Goal: Task Accomplishment & Management: Manage account settings

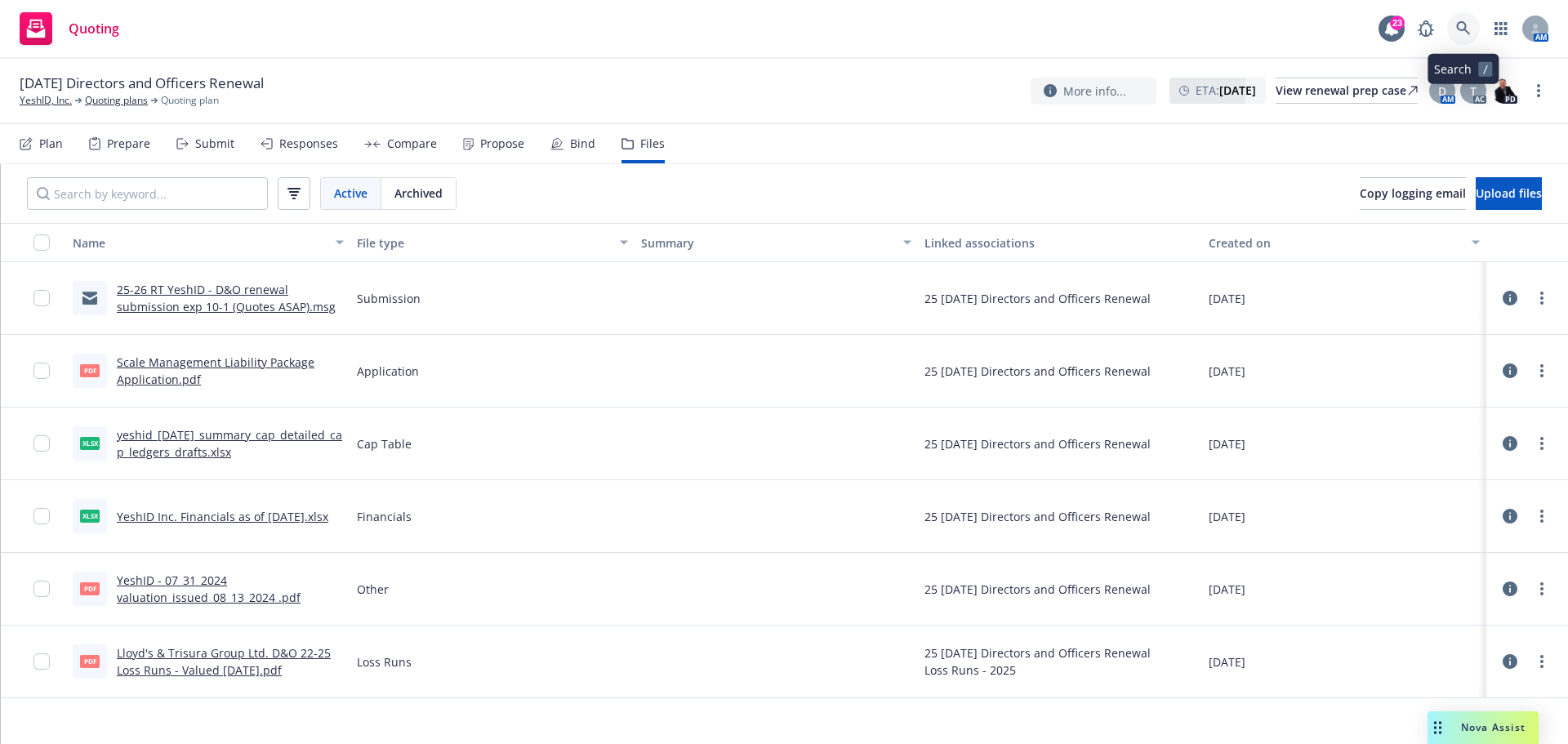
click at [1460, 32] on icon at bounding box center [1463, 28] width 15 height 15
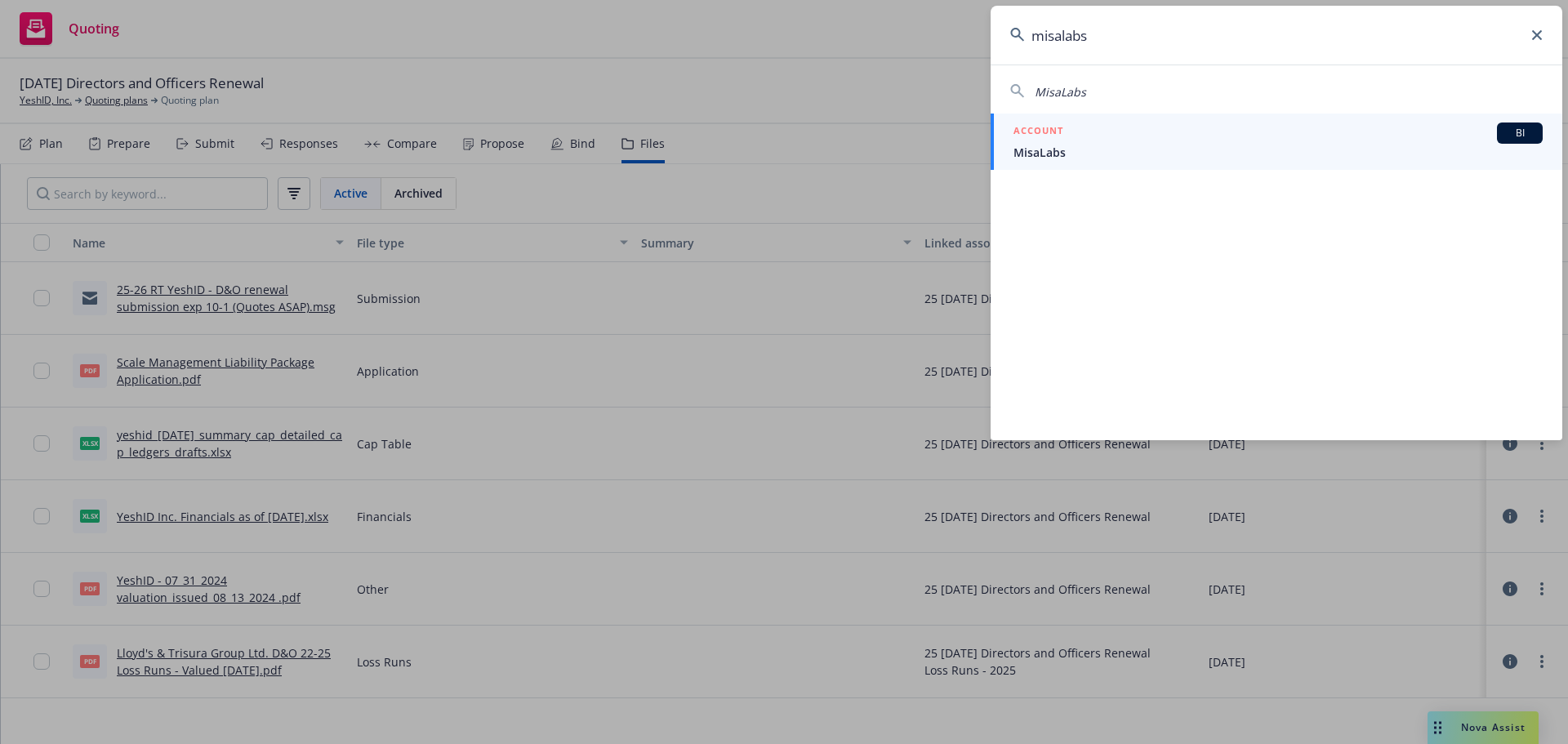
type input "misalabs"
click at [1059, 159] on span "MisaLabs" at bounding box center [1278, 153] width 530 height 17
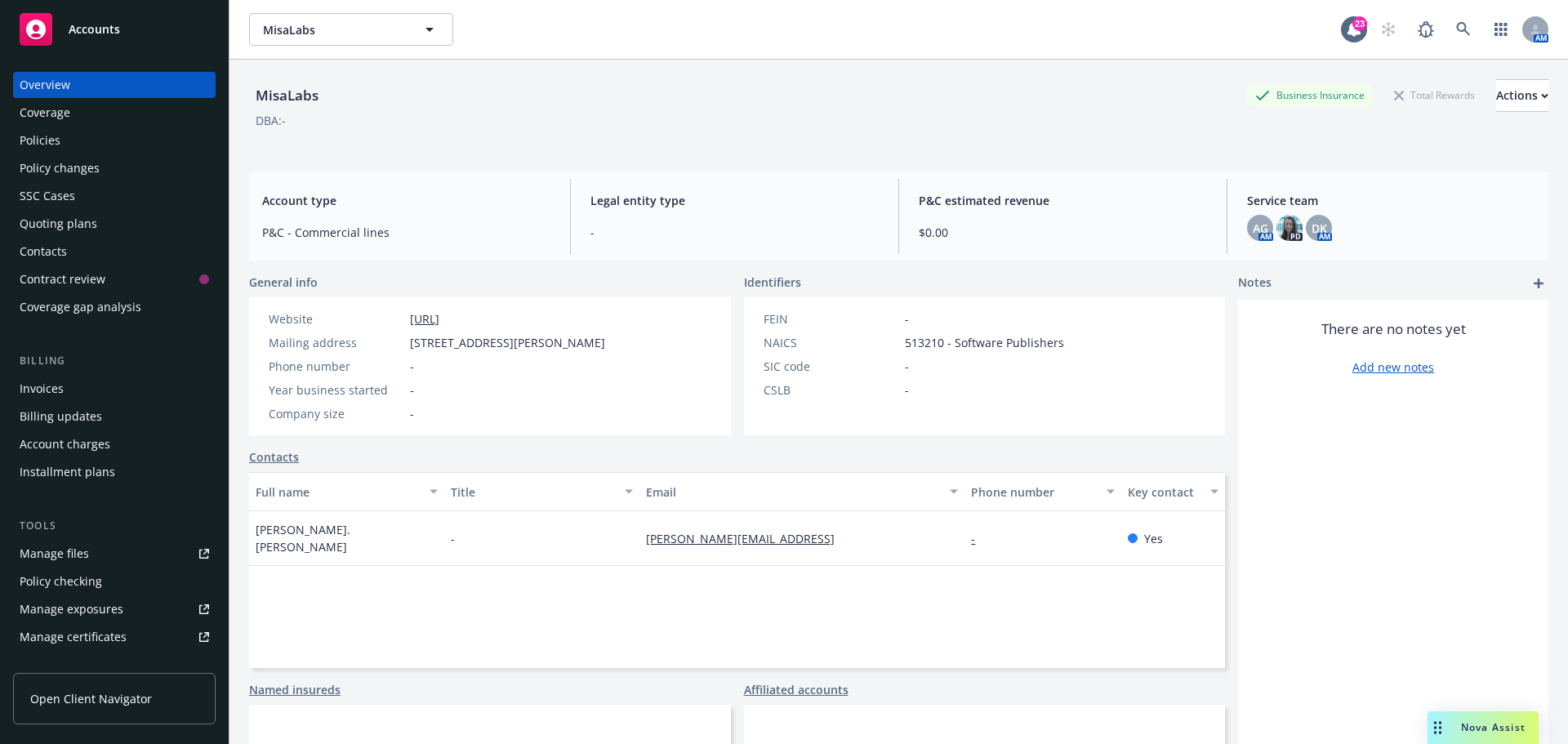
click at [53, 224] on div "Quoting plans" at bounding box center [58, 224] width 78 height 27
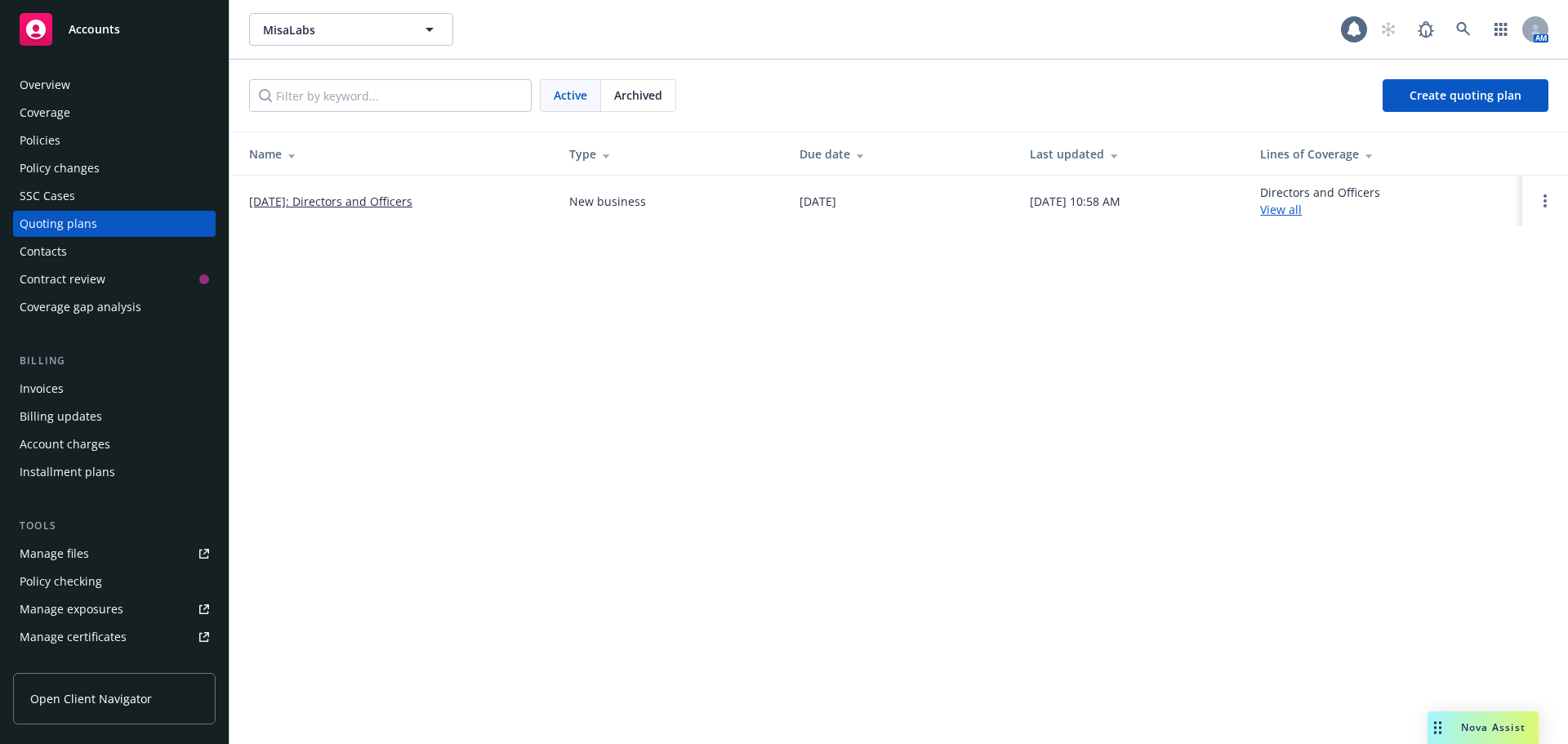
drag, startPoint x: 300, startPoint y: 202, endPoint x: 307, endPoint y: 207, distance: 8.6
click at [301, 202] on link "[DATE]: Directors and Officers" at bounding box center [331, 201] width 164 height 17
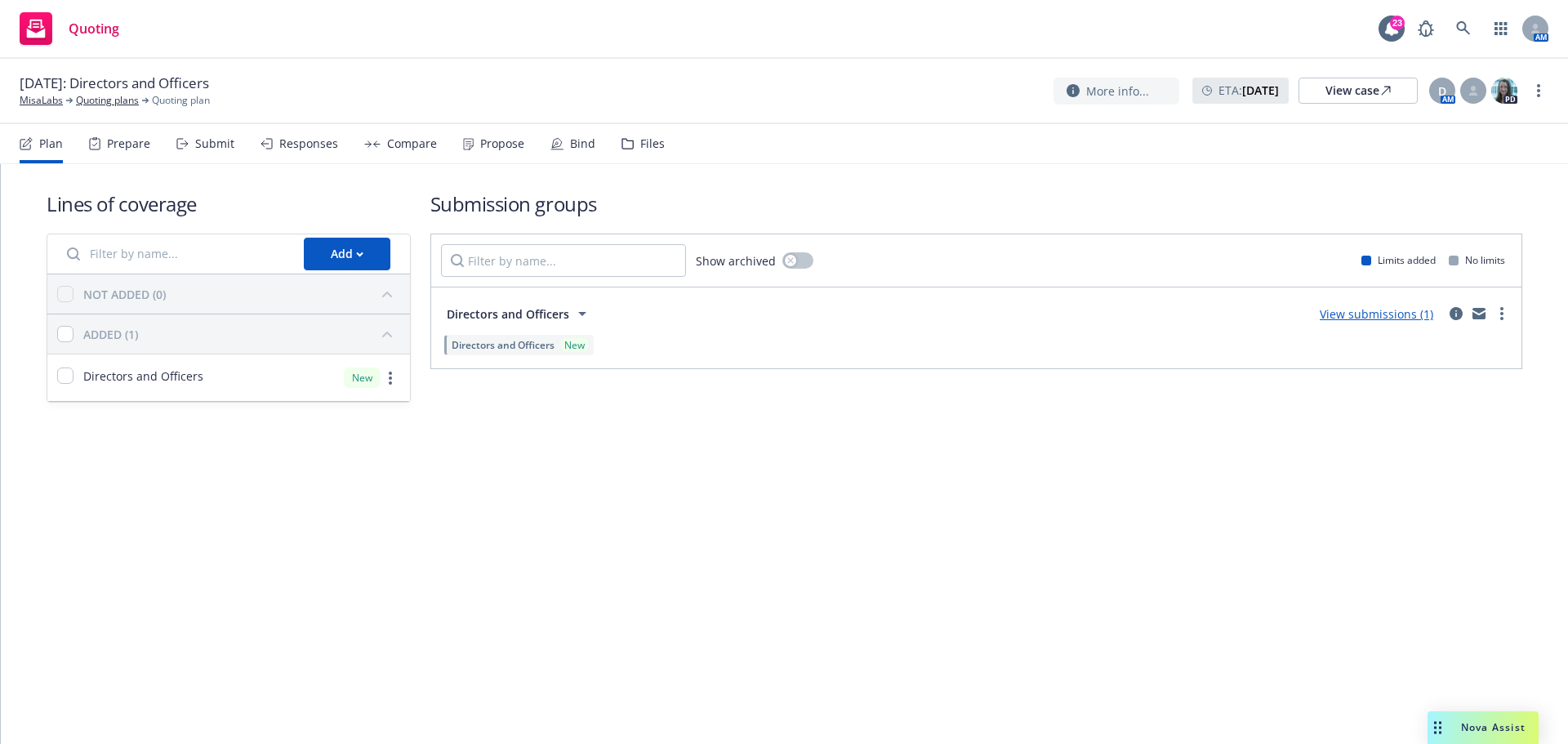
click at [640, 144] on div "Files" at bounding box center [652, 143] width 25 height 13
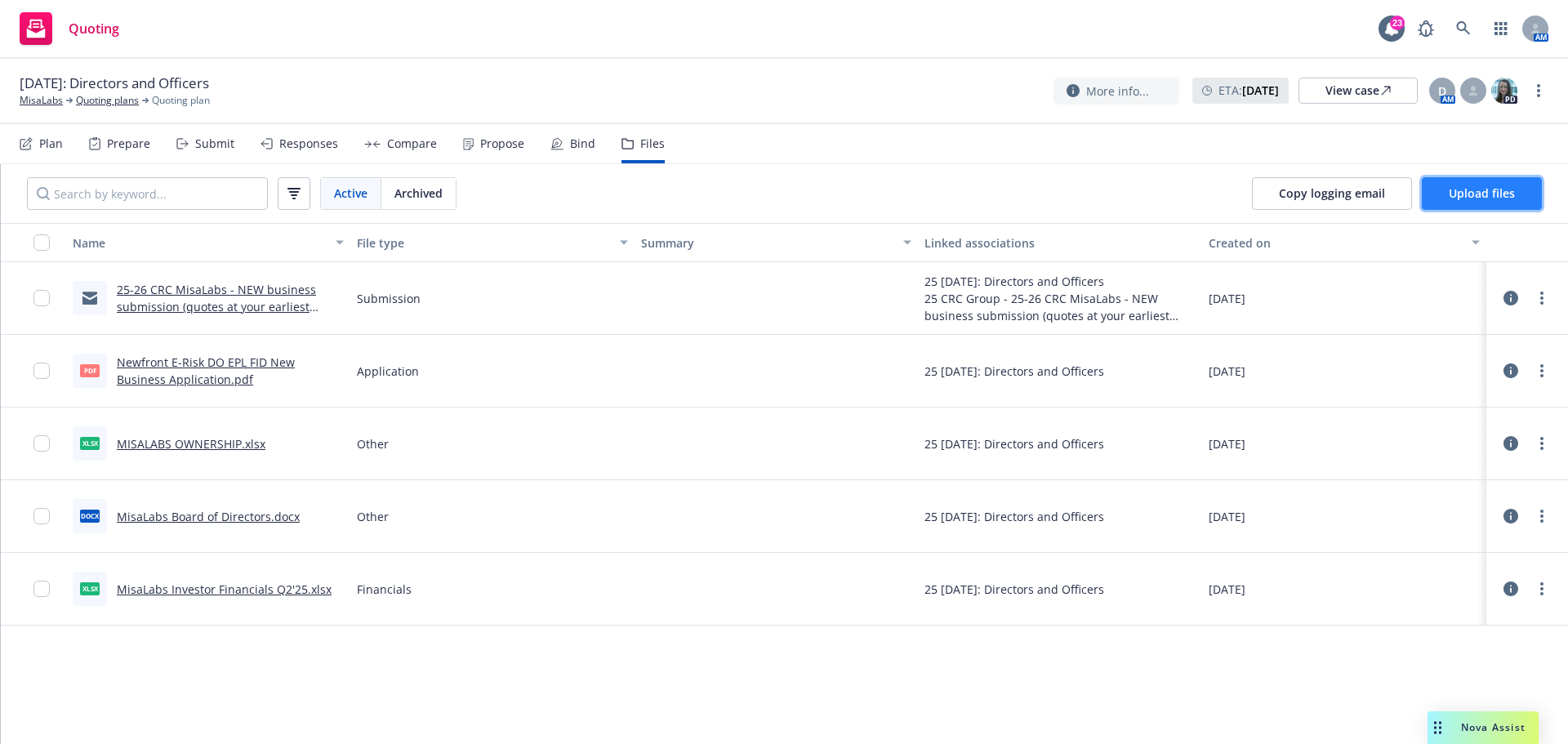
click at [1473, 189] on span "Upload files" at bounding box center [1481, 193] width 66 height 15
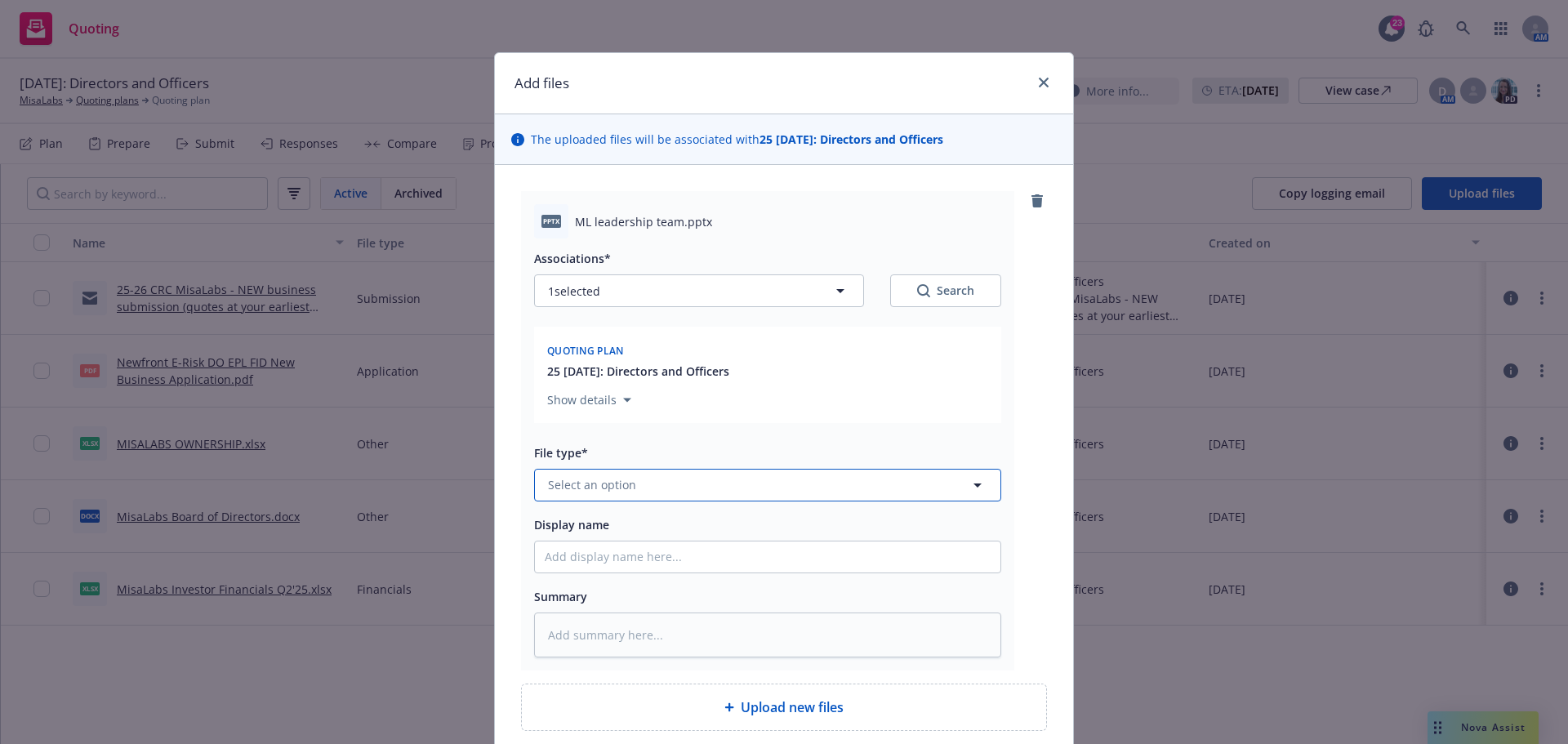
click at [585, 485] on span "Select an option" at bounding box center [592, 485] width 88 height 17
type input "other"
click at [567, 447] on span "Other" at bounding box center [567, 440] width 33 height 17
drag, startPoint x: 572, startPoint y: 219, endPoint x: 673, endPoint y: 221, distance: 101.0
click at [673, 221] on span "ML leadership team.pptx" at bounding box center [643, 222] width 137 height 17
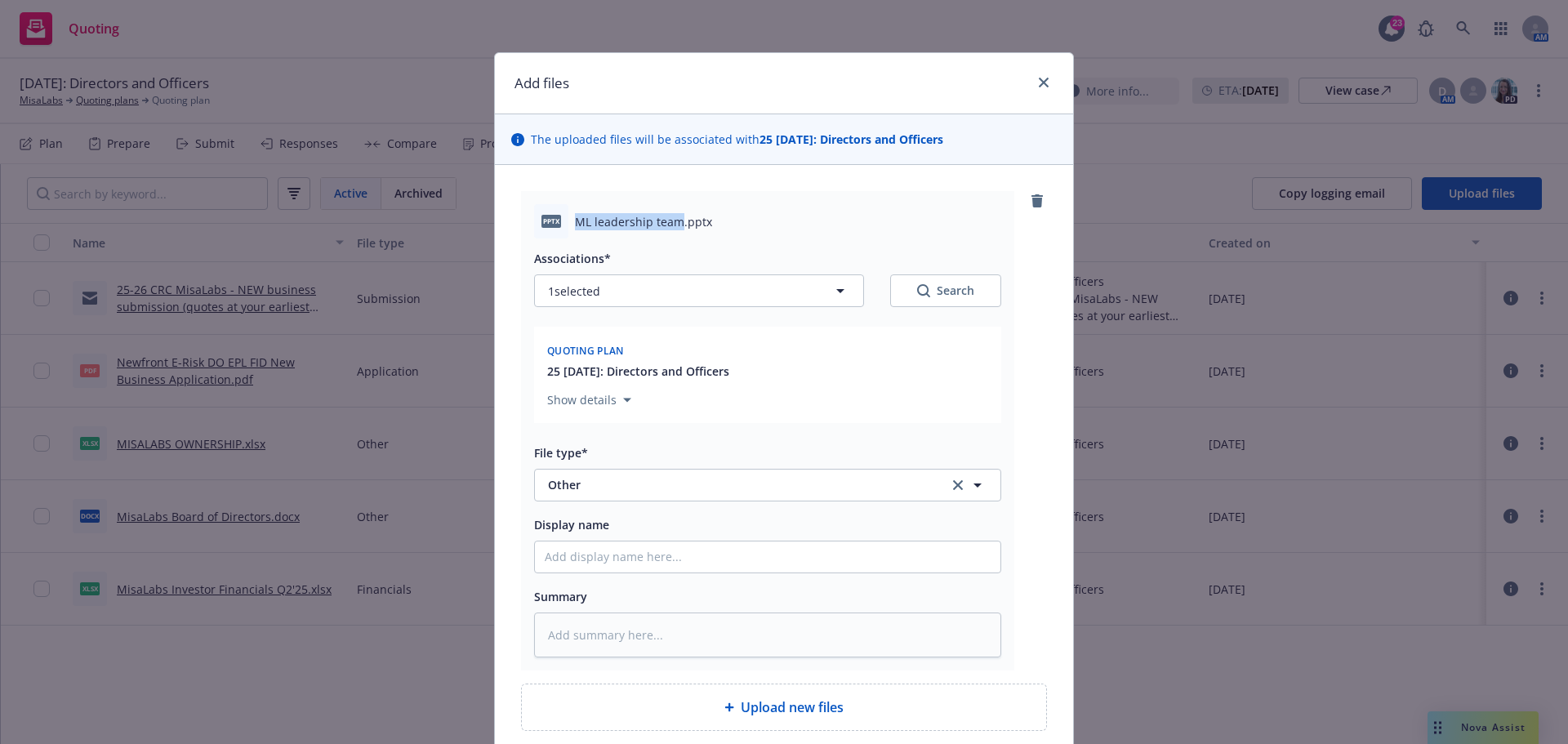
copy span "ML leadership team"
click at [581, 557] on input "Display name" at bounding box center [767, 557] width 465 height 31
paste input "ML leadership team"
type textarea "x"
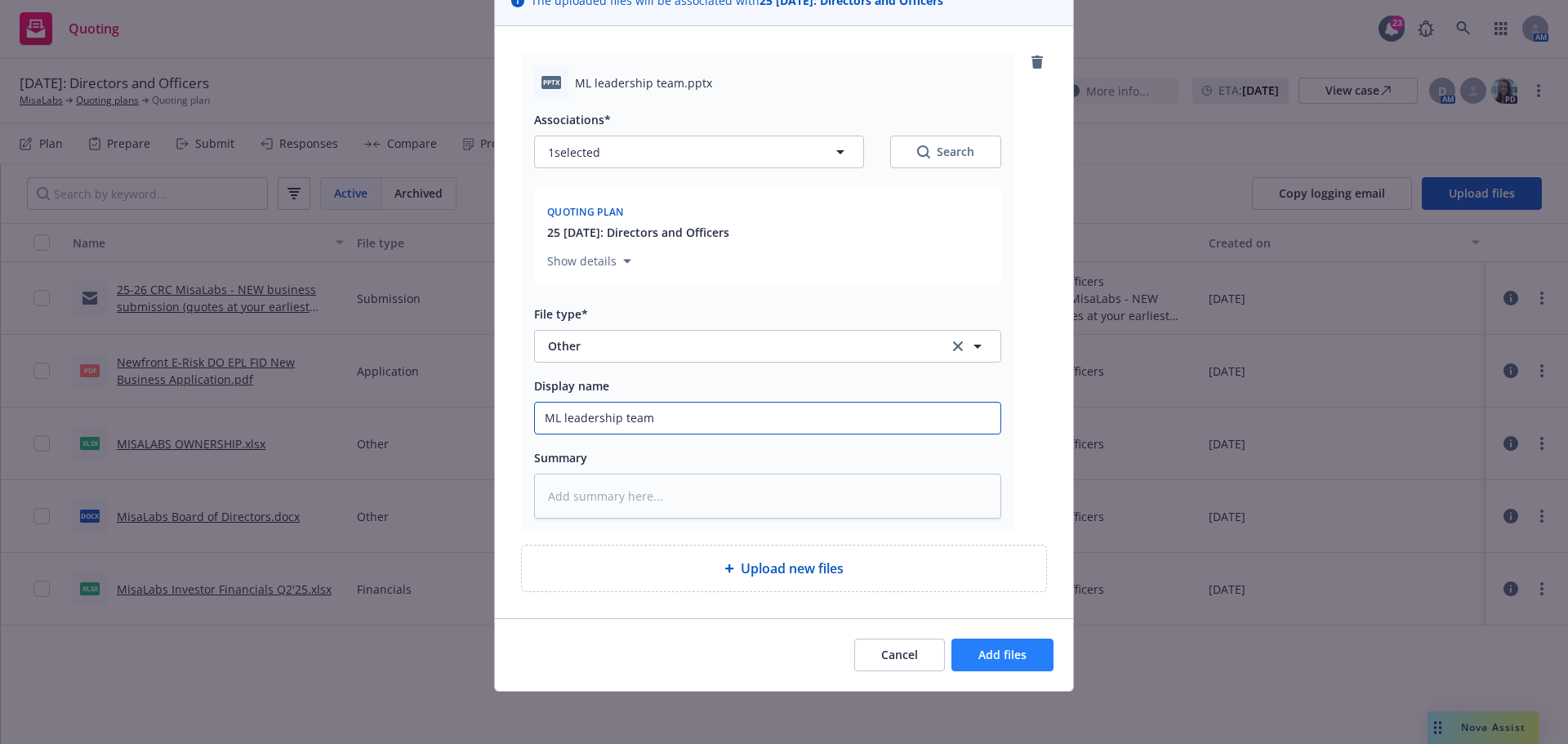
type input "ML leadership team"
click at [987, 658] on span "Add files" at bounding box center [1002, 655] width 48 height 15
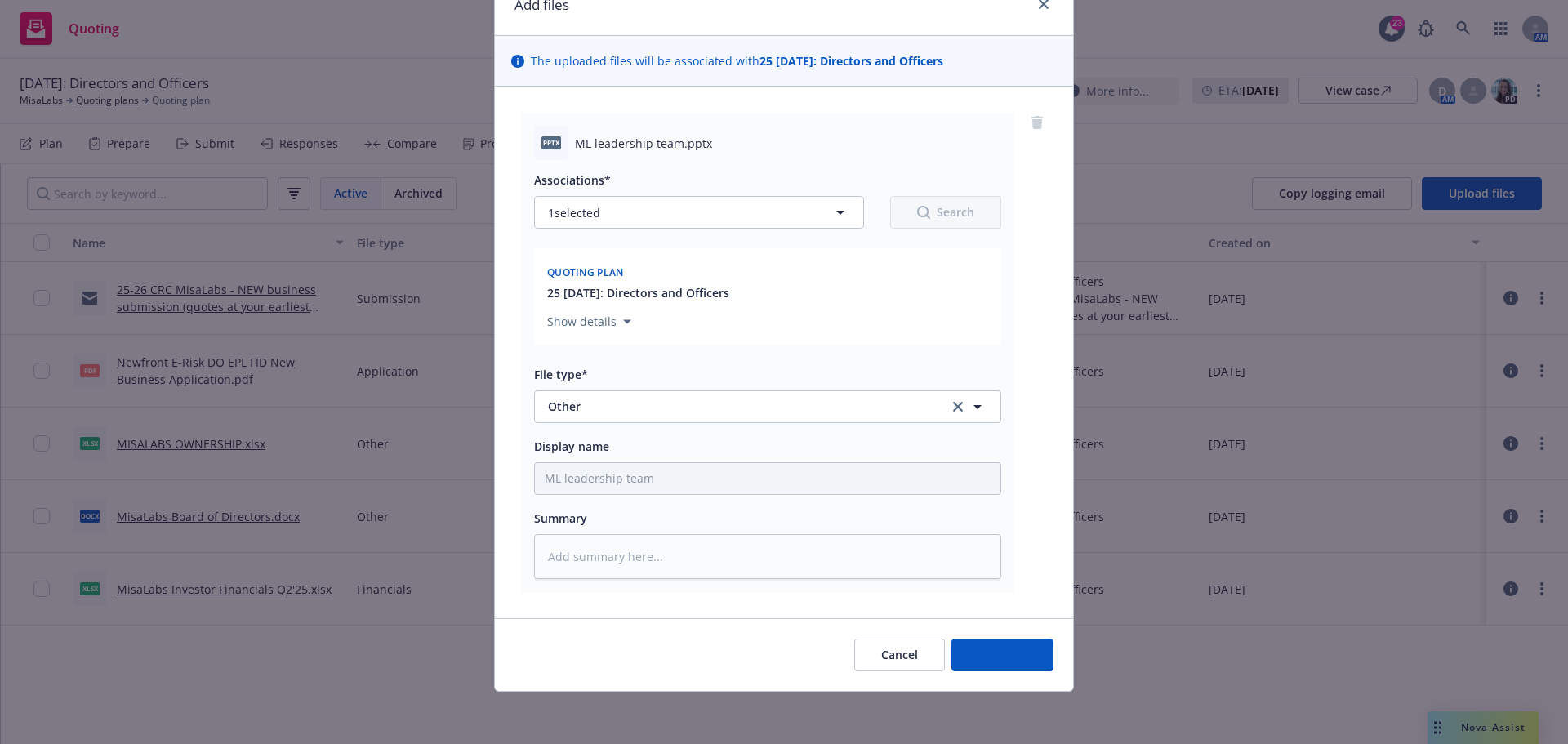
scroll to position [79, 0]
type textarea "x"
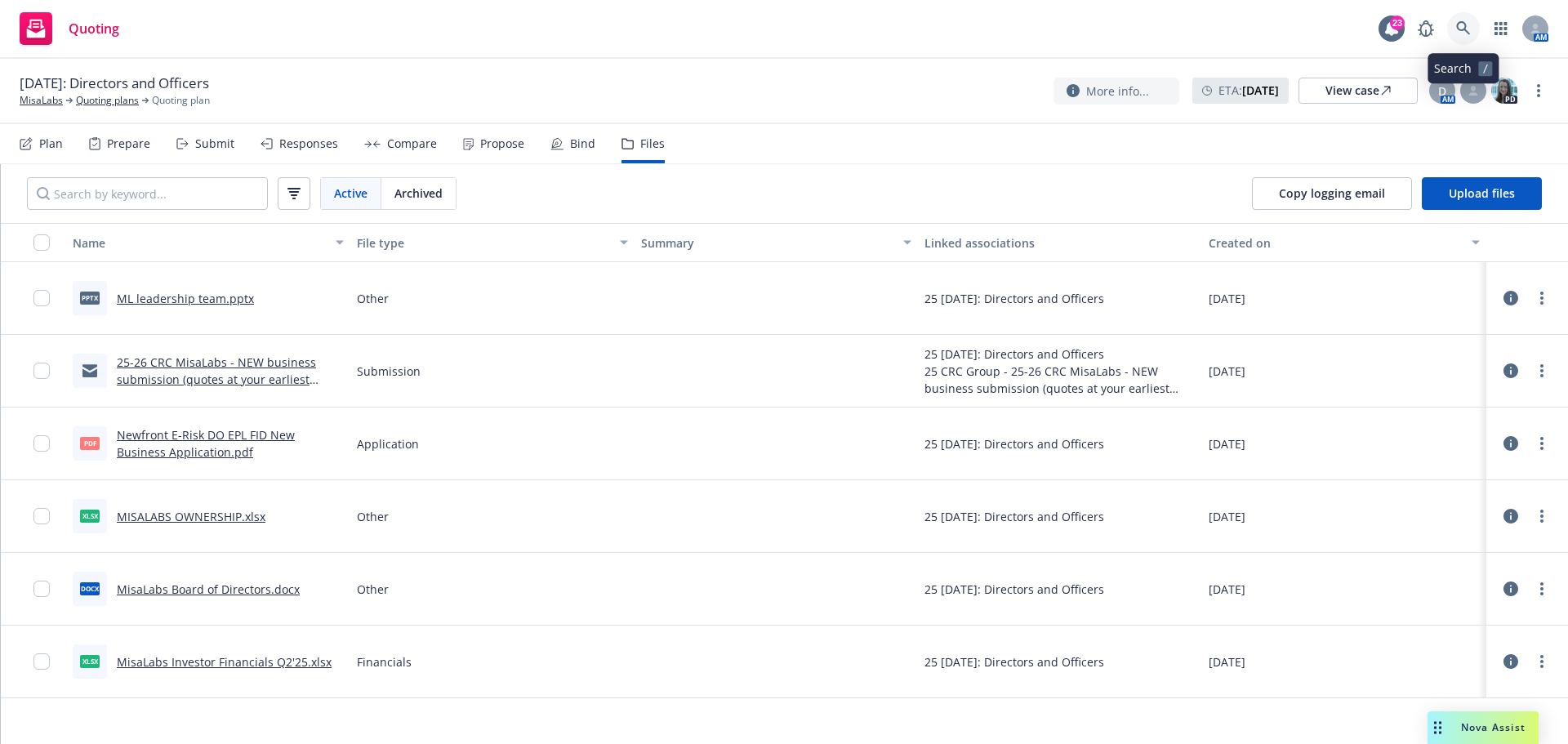
click at [1458, 31] on icon at bounding box center [1463, 28] width 15 height 15
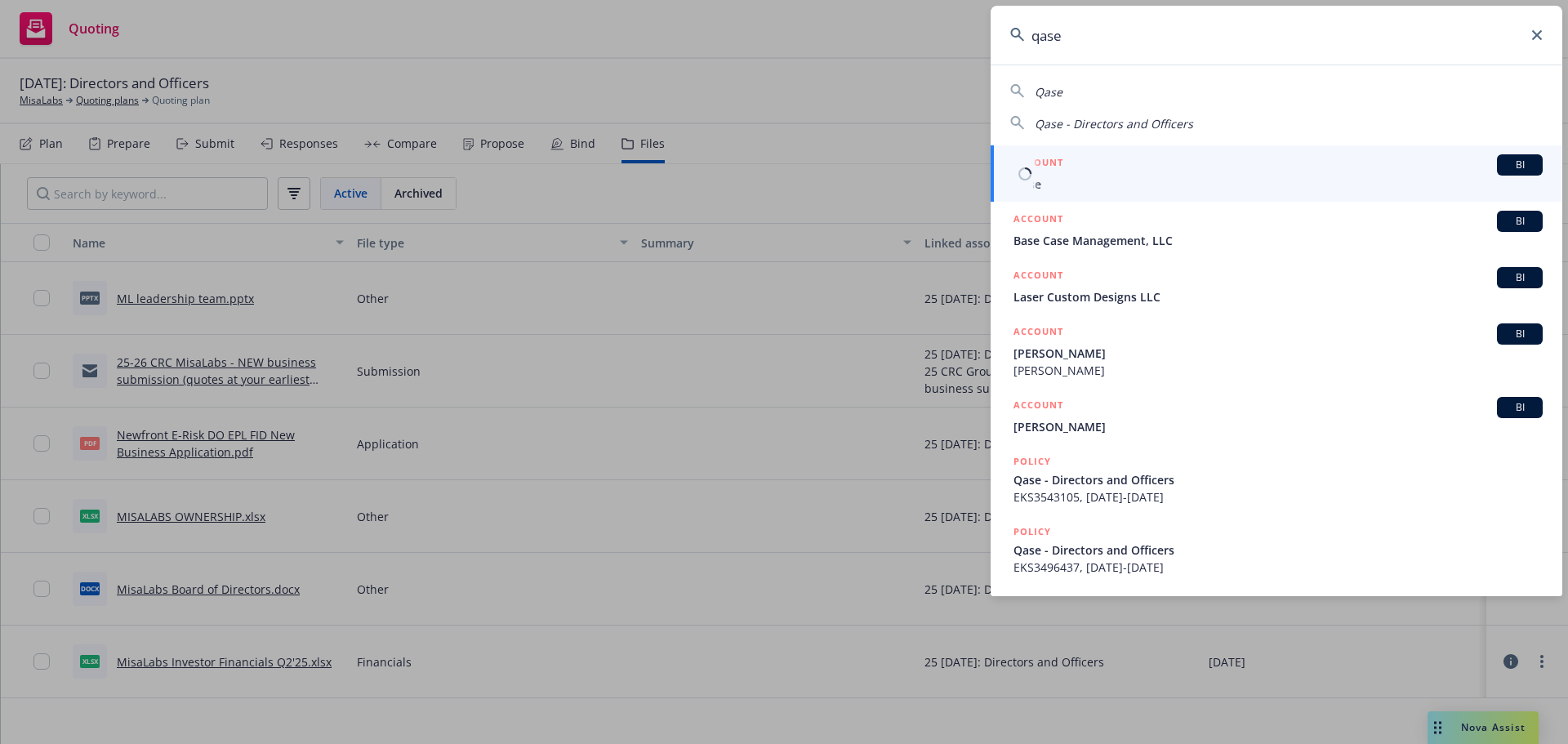
type input "qase"
click at [1045, 179] on span "Qase" at bounding box center [1278, 184] width 530 height 17
